Goal: Book appointment/travel/reservation

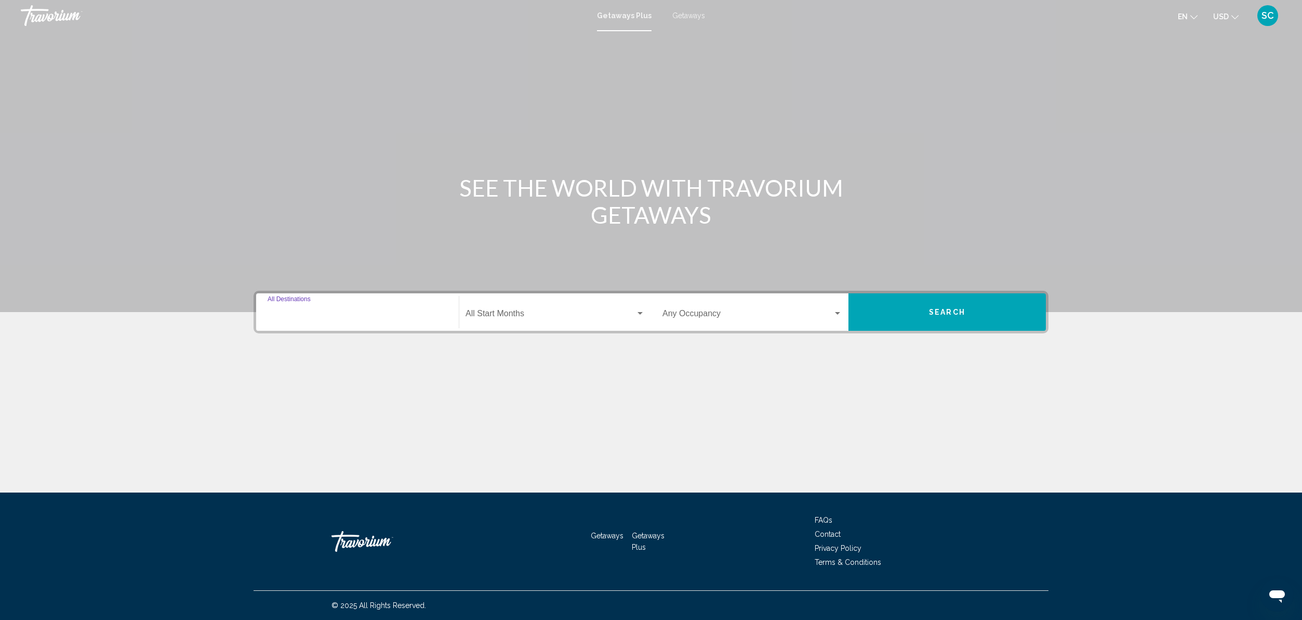
click at [331, 317] on input "Destination All Destinations" at bounding box center [358, 315] width 180 height 9
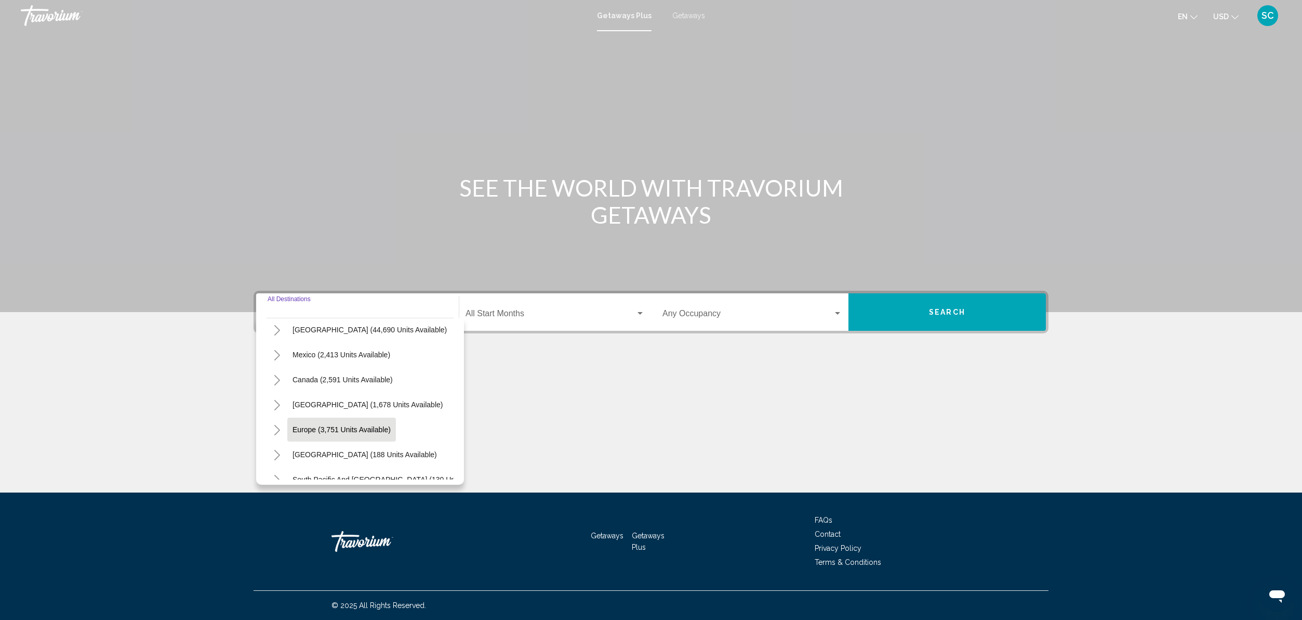
scroll to position [51, 0]
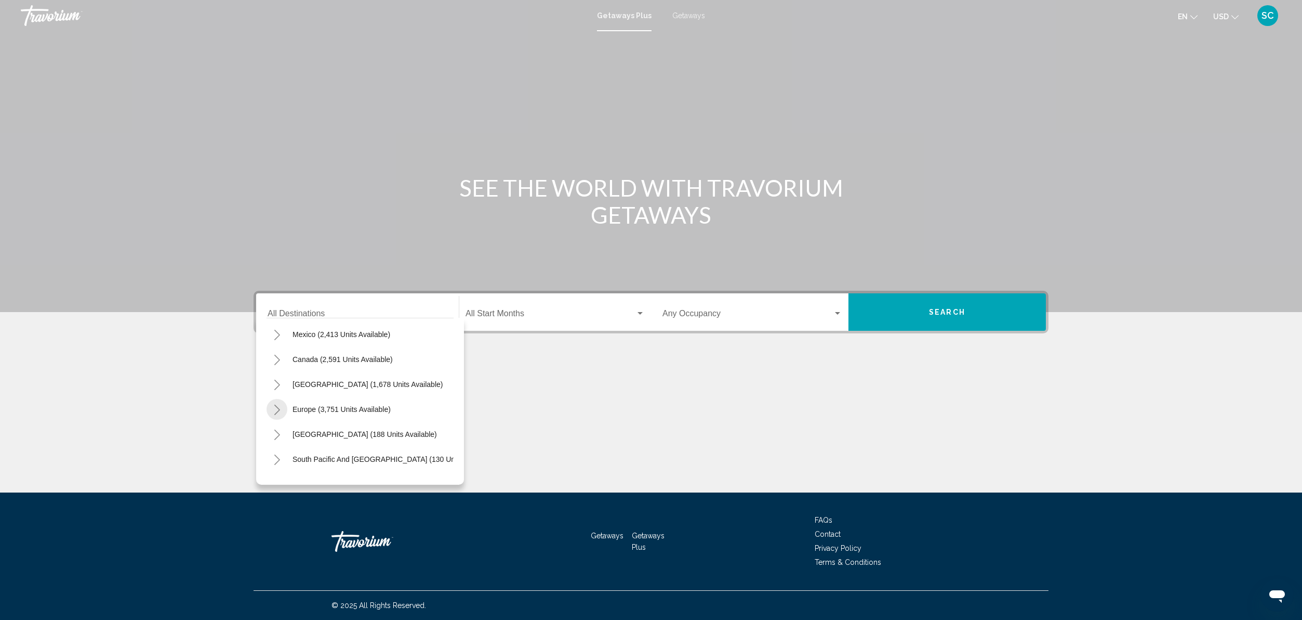
click at [280, 408] on icon "Toggle Europe (3,751 units available)" at bounding box center [277, 409] width 8 height 10
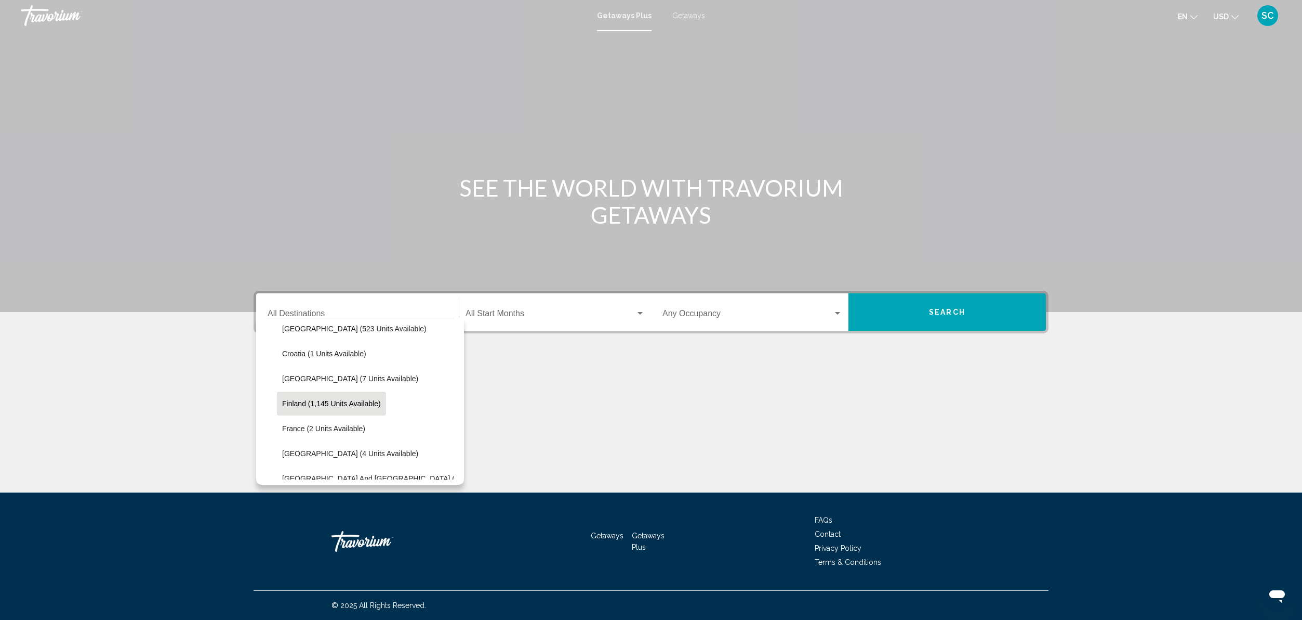
scroll to position [186, 0]
click at [320, 424] on span "France (2 units available)" at bounding box center [323, 424] width 83 height 8
type input "**********"
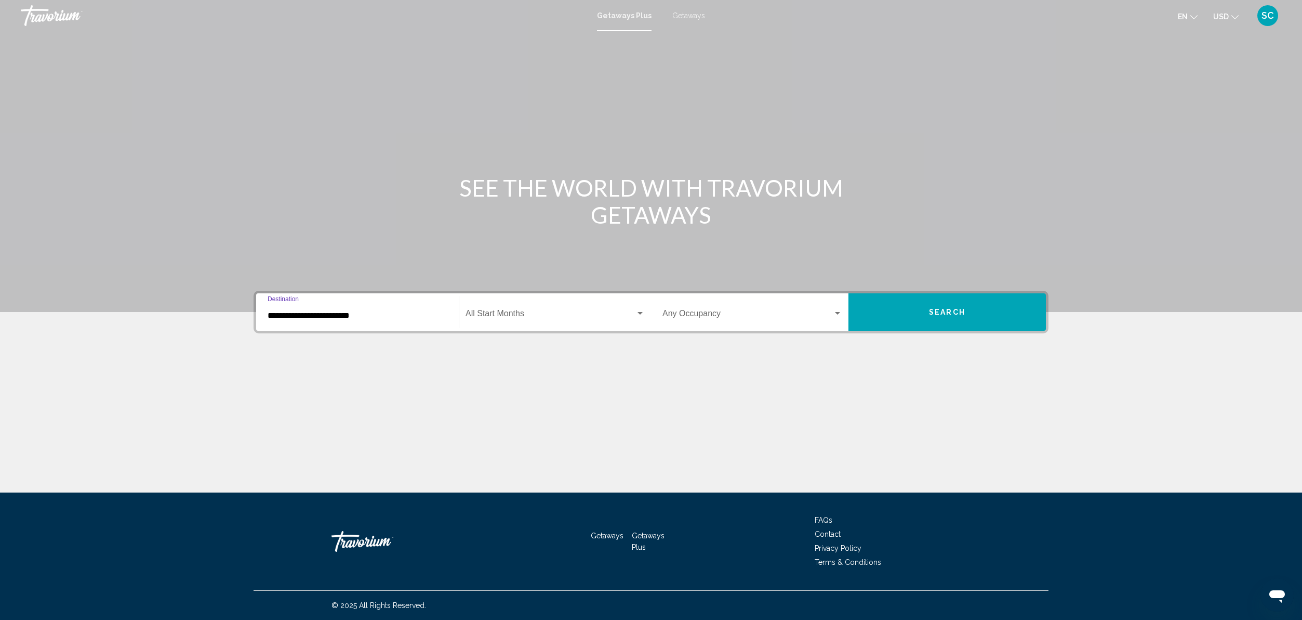
click at [965, 315] on span "Search" at bounding box center [947, 312] width 36 height 8
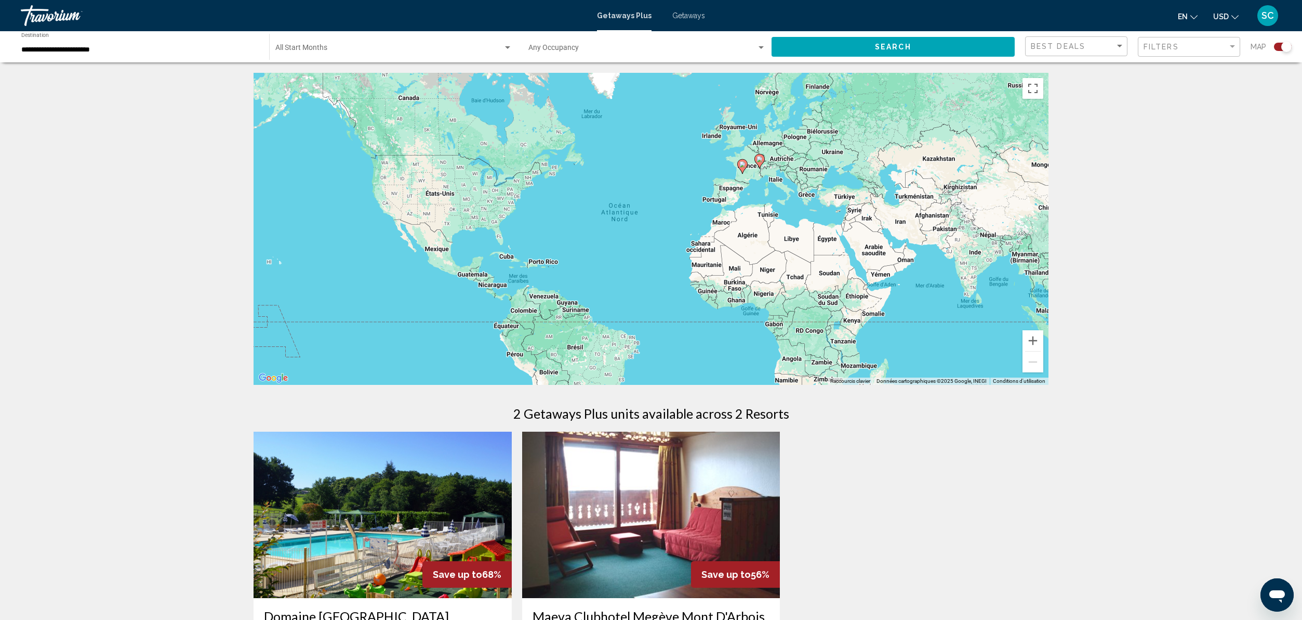
click at [692, 16] on span "Getaways" at bounding box center [689, 15] width 33 height 8
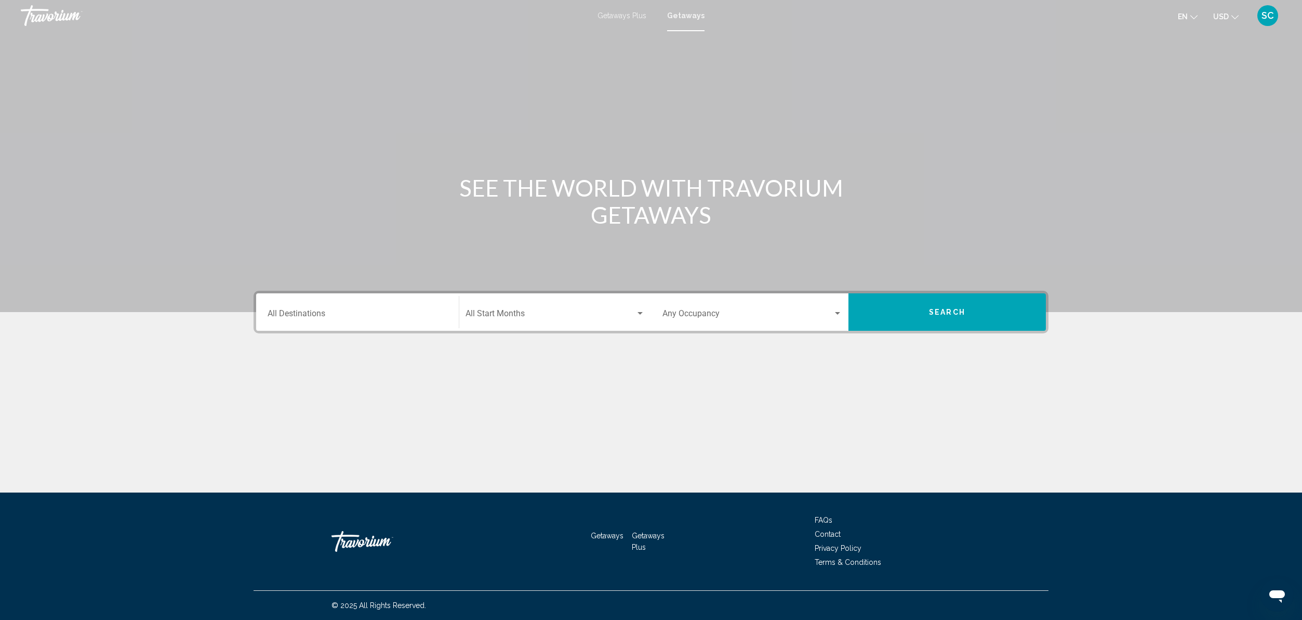
click at [344, 321] on div "Destination All Destinations" at bounding box center [358, 312] width 180 height 33
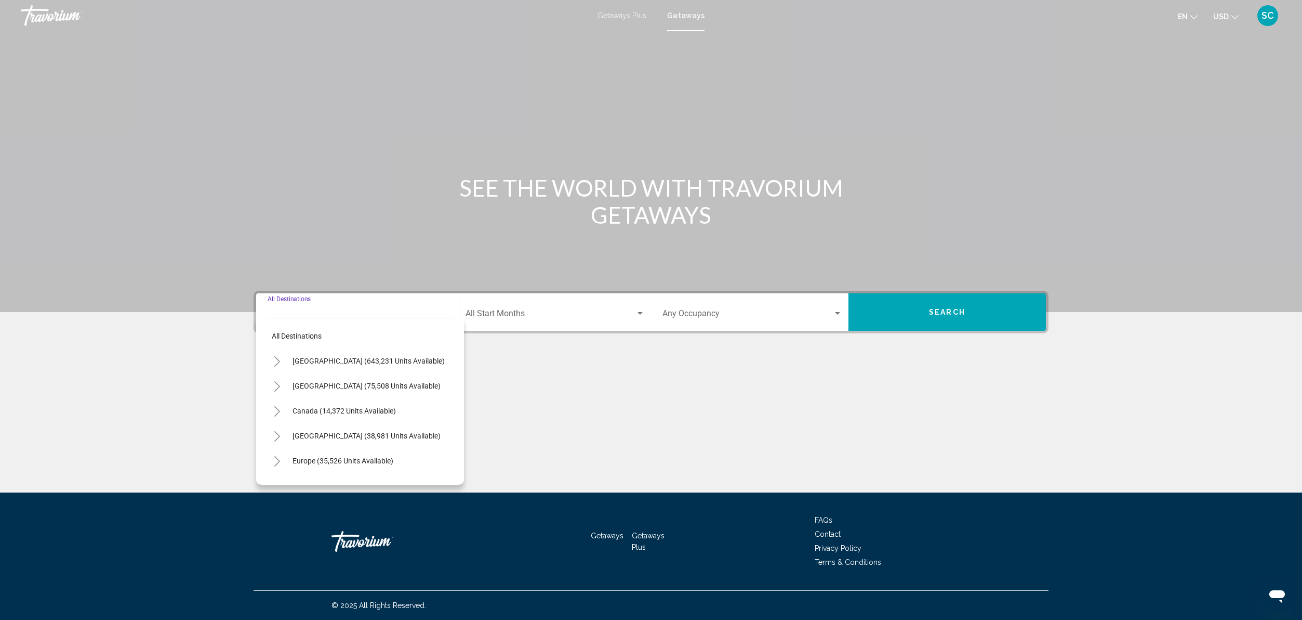
click at [279, 460] on icon "Toggle Europe (35,526 units available)" at bounding box center [277, 461] width 6 height 10
click at [296, 440] on span "France (1,574 units available)" at bounding box center [330, 436] width 96 height 8
type input "**********"
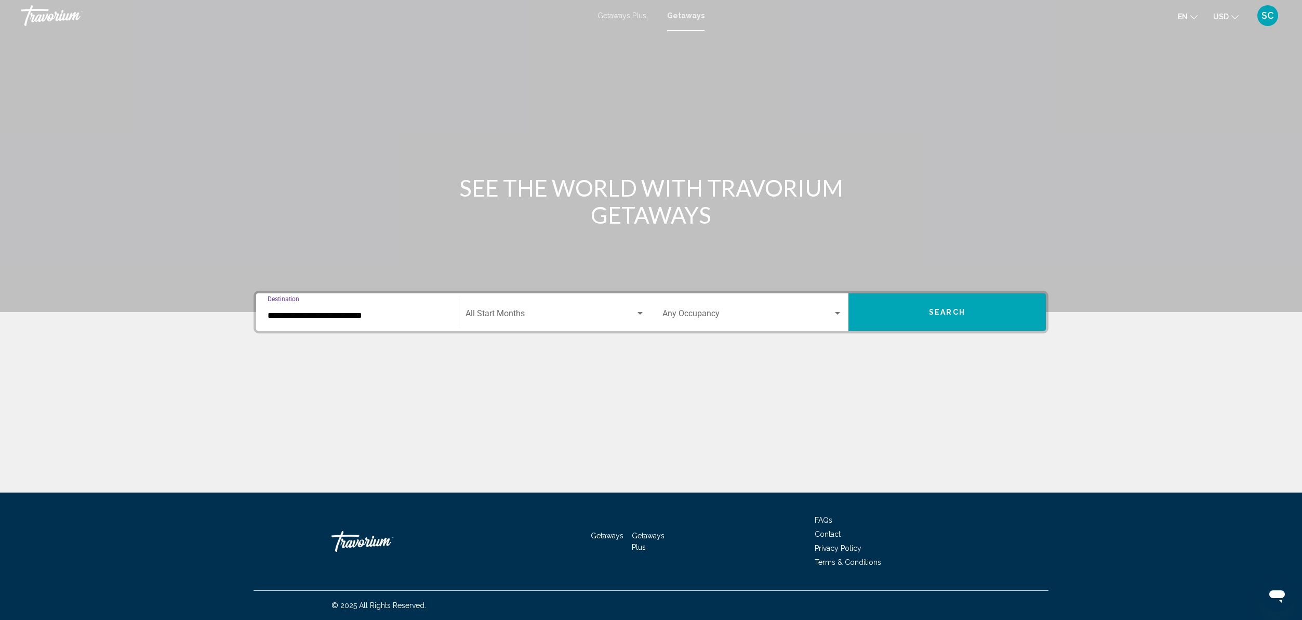
click at [528, 315] on span "Search widget" at bounding box center [551, 315] width 170 height 9
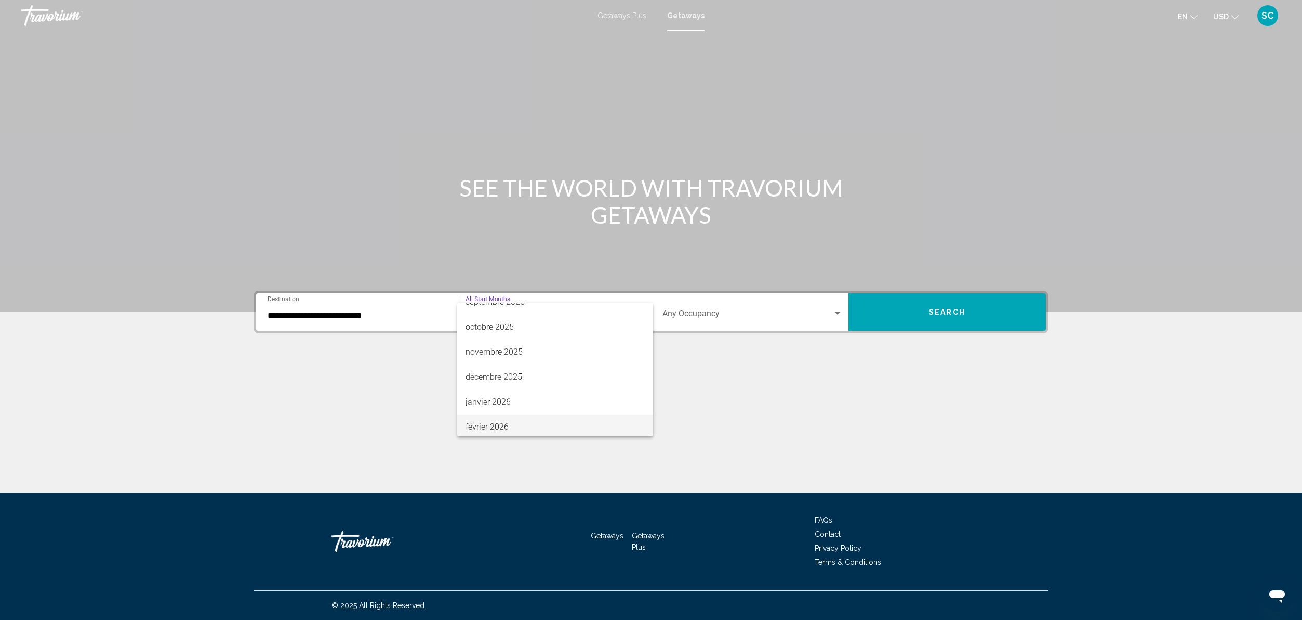
scroll to position [58, 0]
click at [523, 360] on span "novembre 2025" at bounding box center [555, 357] width 179 height 25
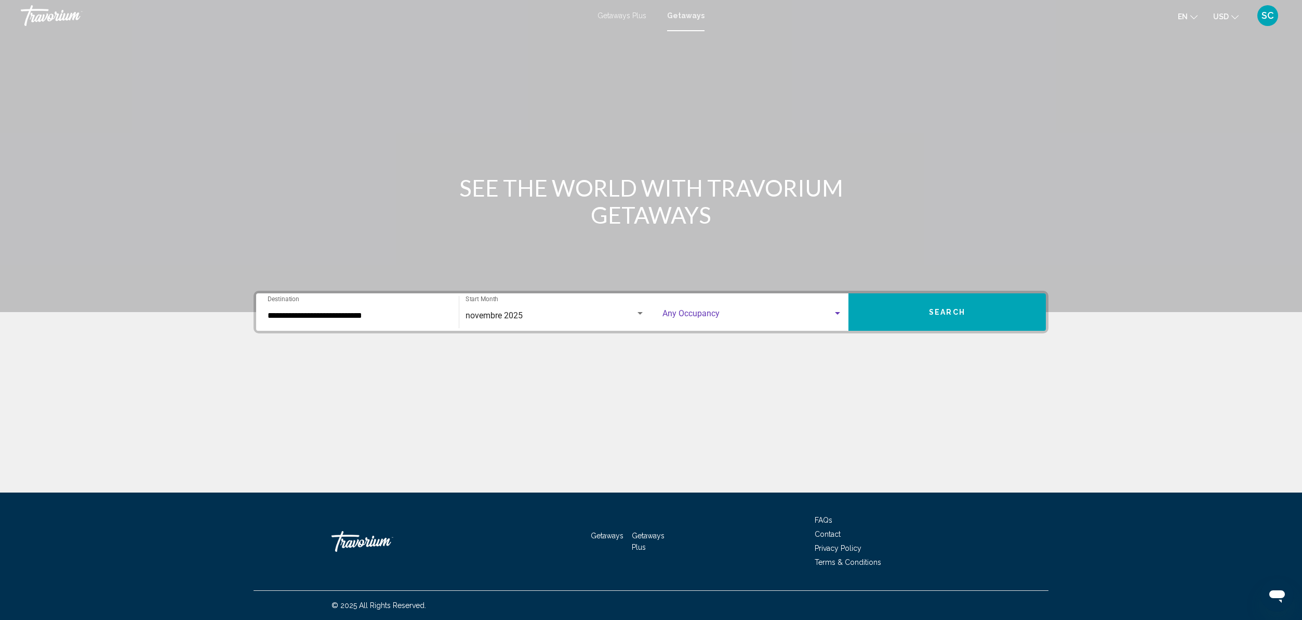
click at [817, 317] on span "Search widget" at bounding box center [748, 315] width 170 height 9
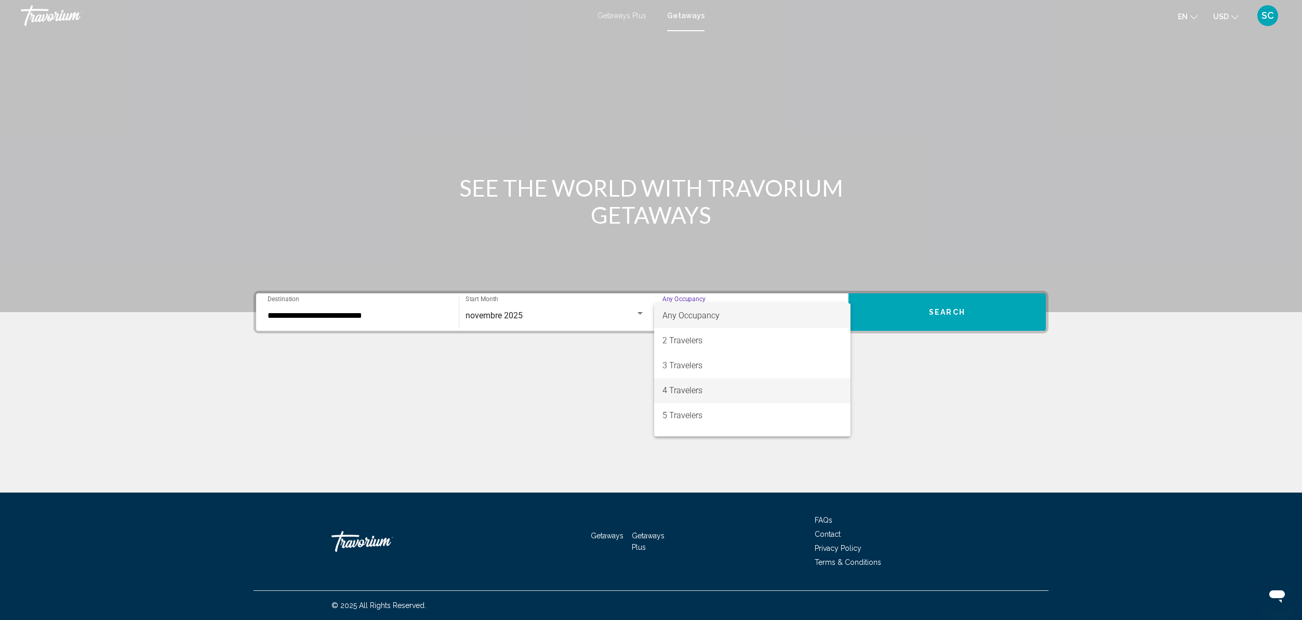
click at [732, 391] on span "4 Travelers" at bounding box center [753, 390] width 180 height 25
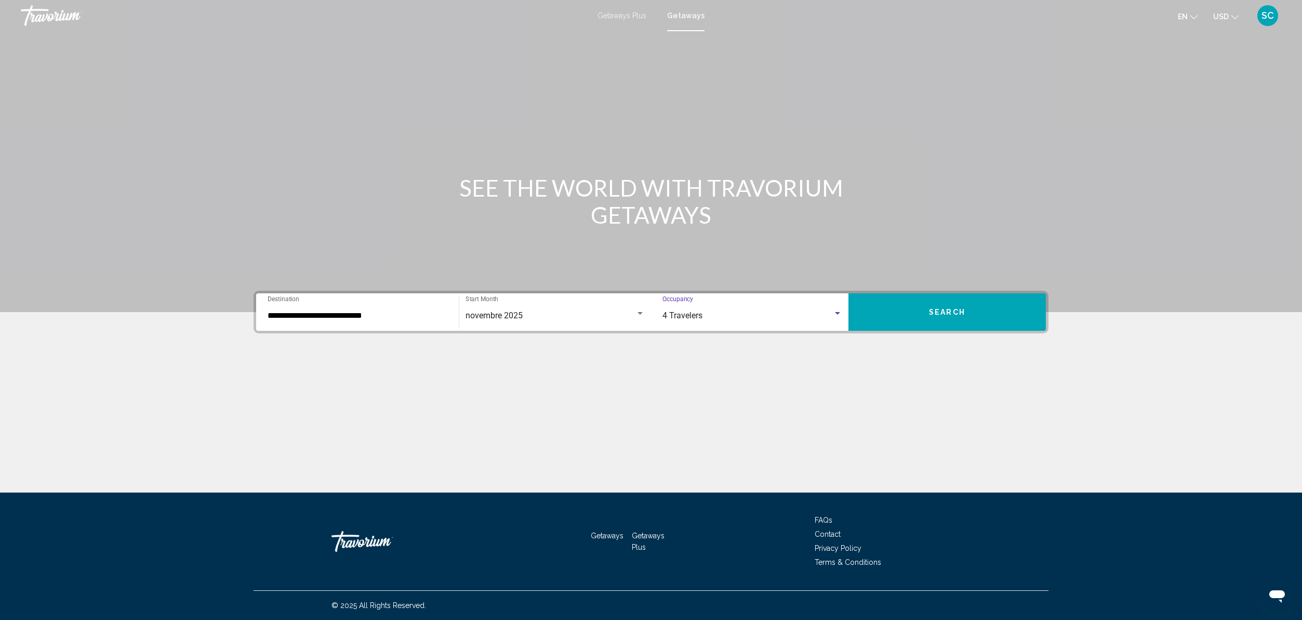
click at [938, 308] on span "Search" at bounding box center [947, 312] width 36 height 8
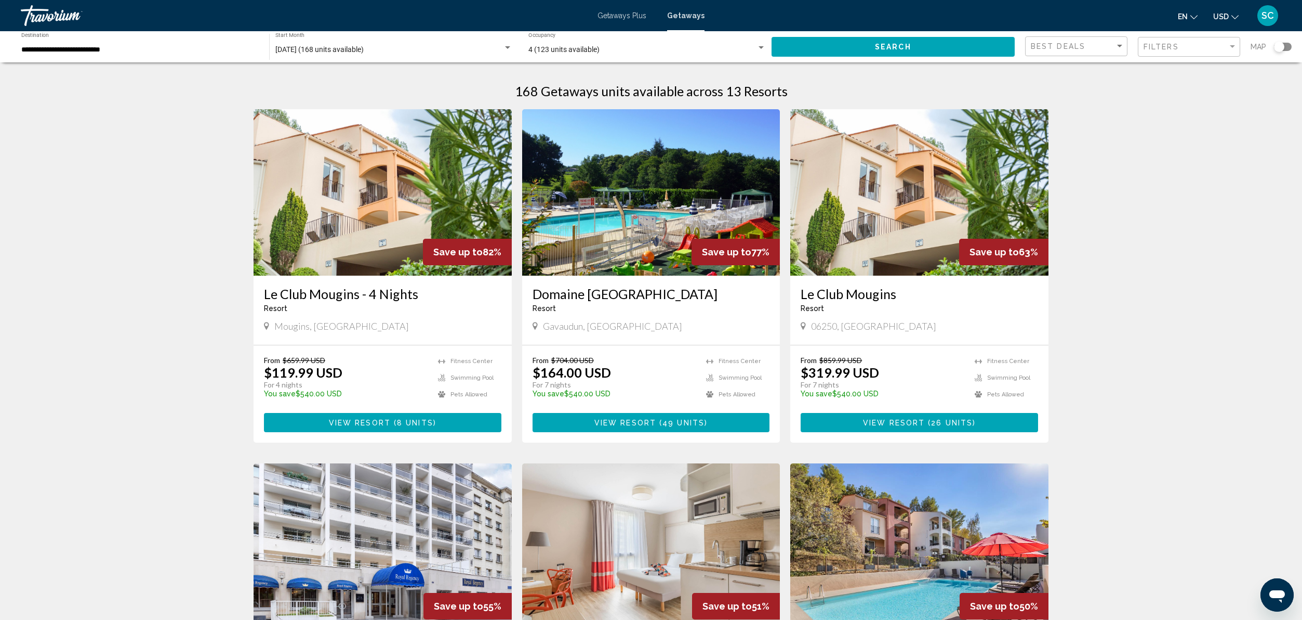
click at [37, 15] on div "Travorium" at bounding box center [73, 15] width 104 height 21
